Goal: Check status

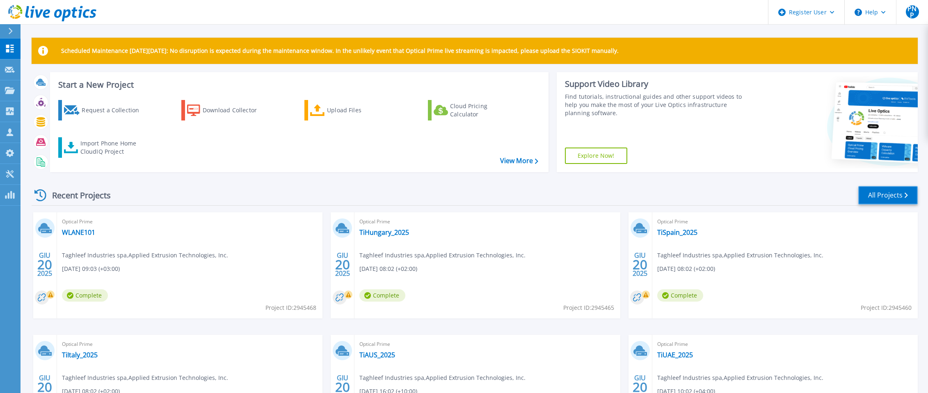
click at [877, 198] on link "All Projects" at bounding box center [887, 195] width 59 height 18
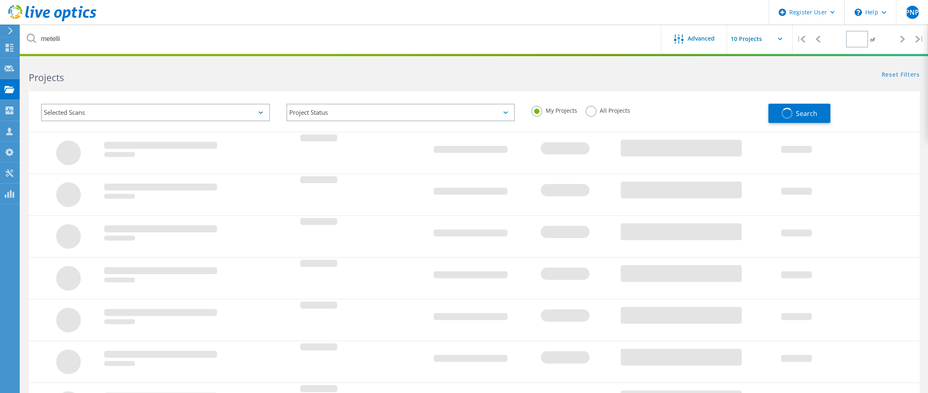
type input "1"
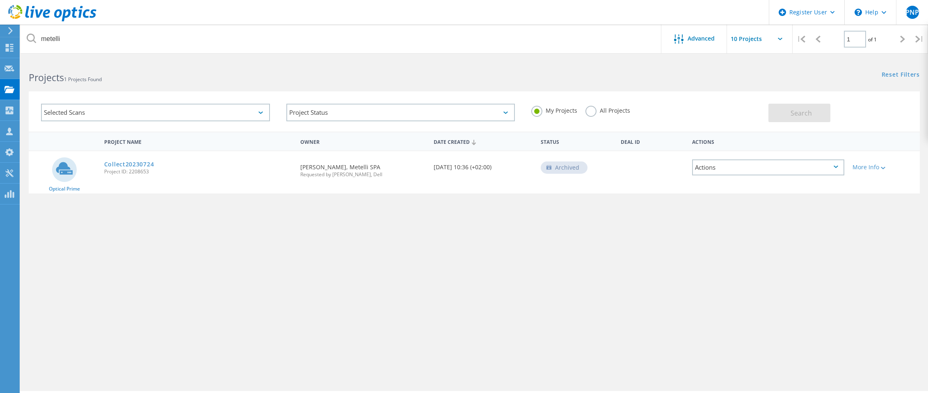
click at [590, 114] on label "All Projects" at bounding box center [607, 110] width 45 height 8
click at [0, 0] on input "All Projects" at bounding box center [0, 0] width 0 height 0
click at [798, 112] on span "Search" at bounding box center [801, 113] width 21 height 9
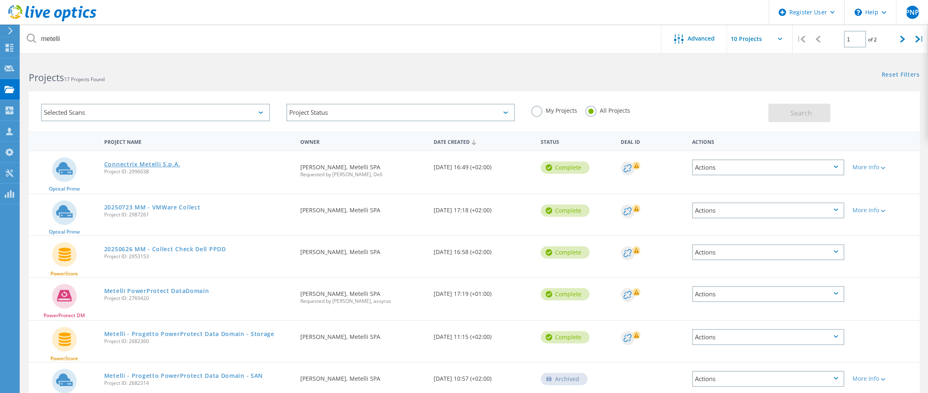
click at [140, 163] on link "Connectrix Metelli S.p.A." at bounding box center [142, 165] width 76 height 6
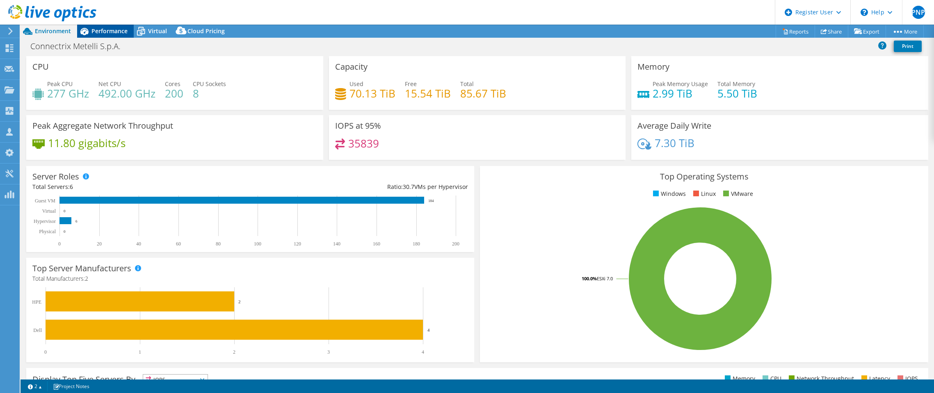
click at [99, 29] on span "Performance" at bounding box center [109, 31] width 36 height 8
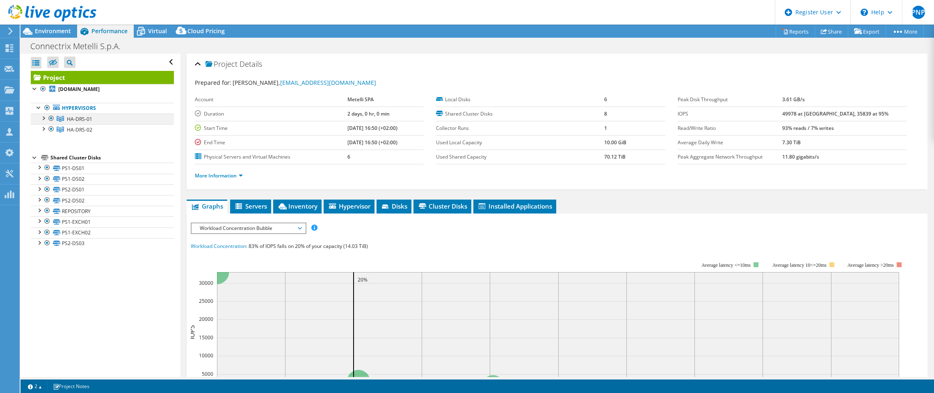
click at [42, 117] on div at bounding box center [43, 118] width 8 height 8
click at [42, 151] on div at bounding box center [43, 150] width 8 height 8
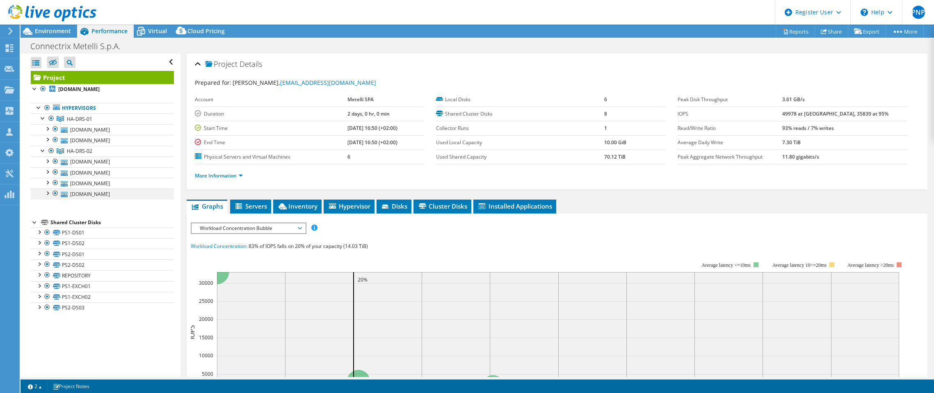
click at [47, 194] on div at bounding box center [47, 193] width 8 height 8
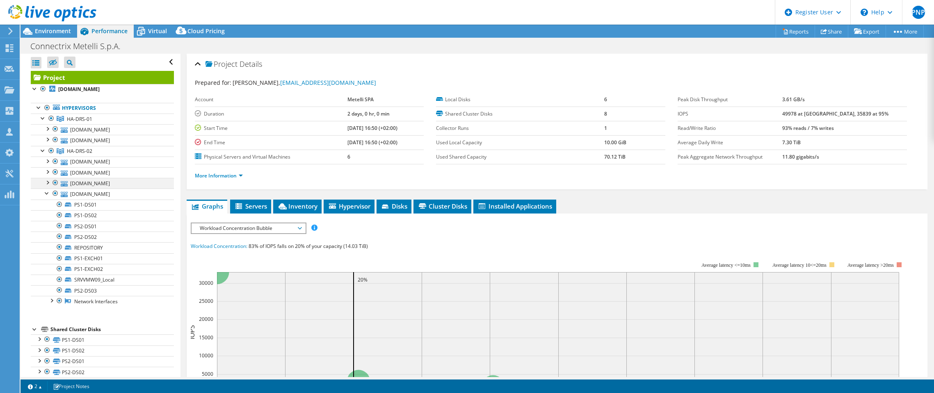
click at [46, 183] on div at bounding box center [47, 182] width 8 height 8
click at [46, 194] on div at bounding box center [47, 193] width 8 height 8
